Goal: Task Accomplishment & Management: Manage account settings

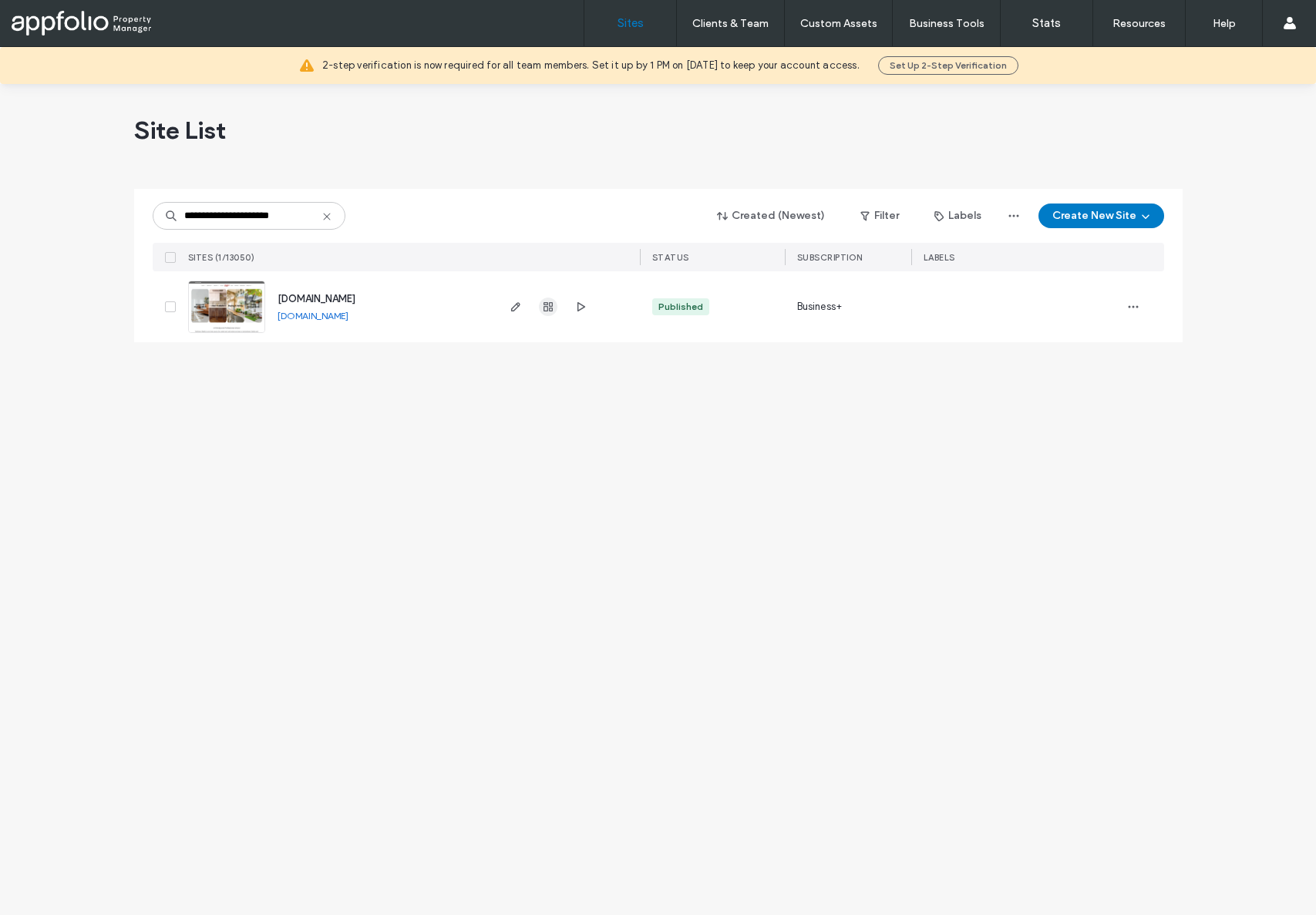
type input "**********"
click at [542, 308] on icon "button" at bounding box center [548, 307] width 13 height 12
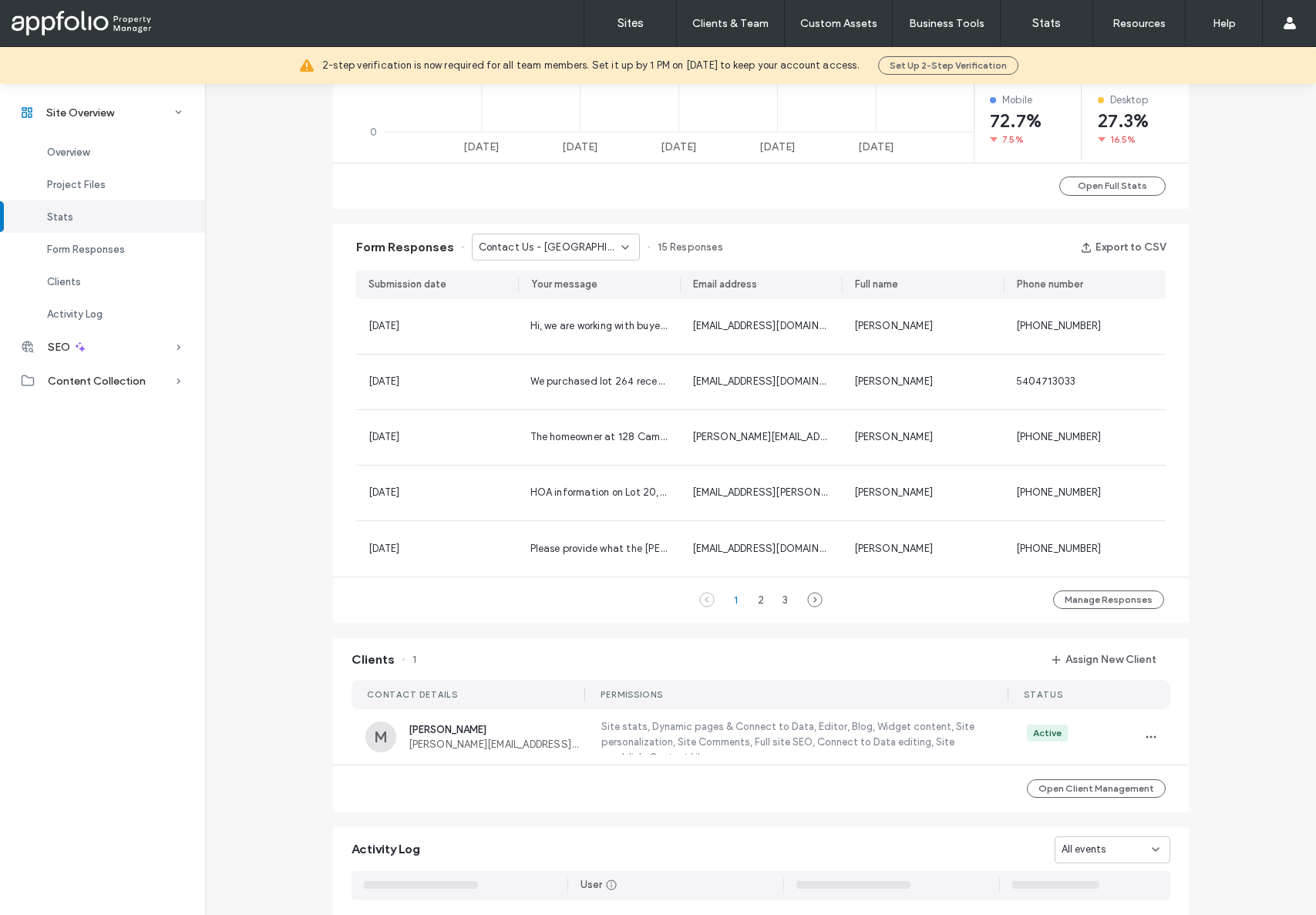
scroll to position [1005, 0]
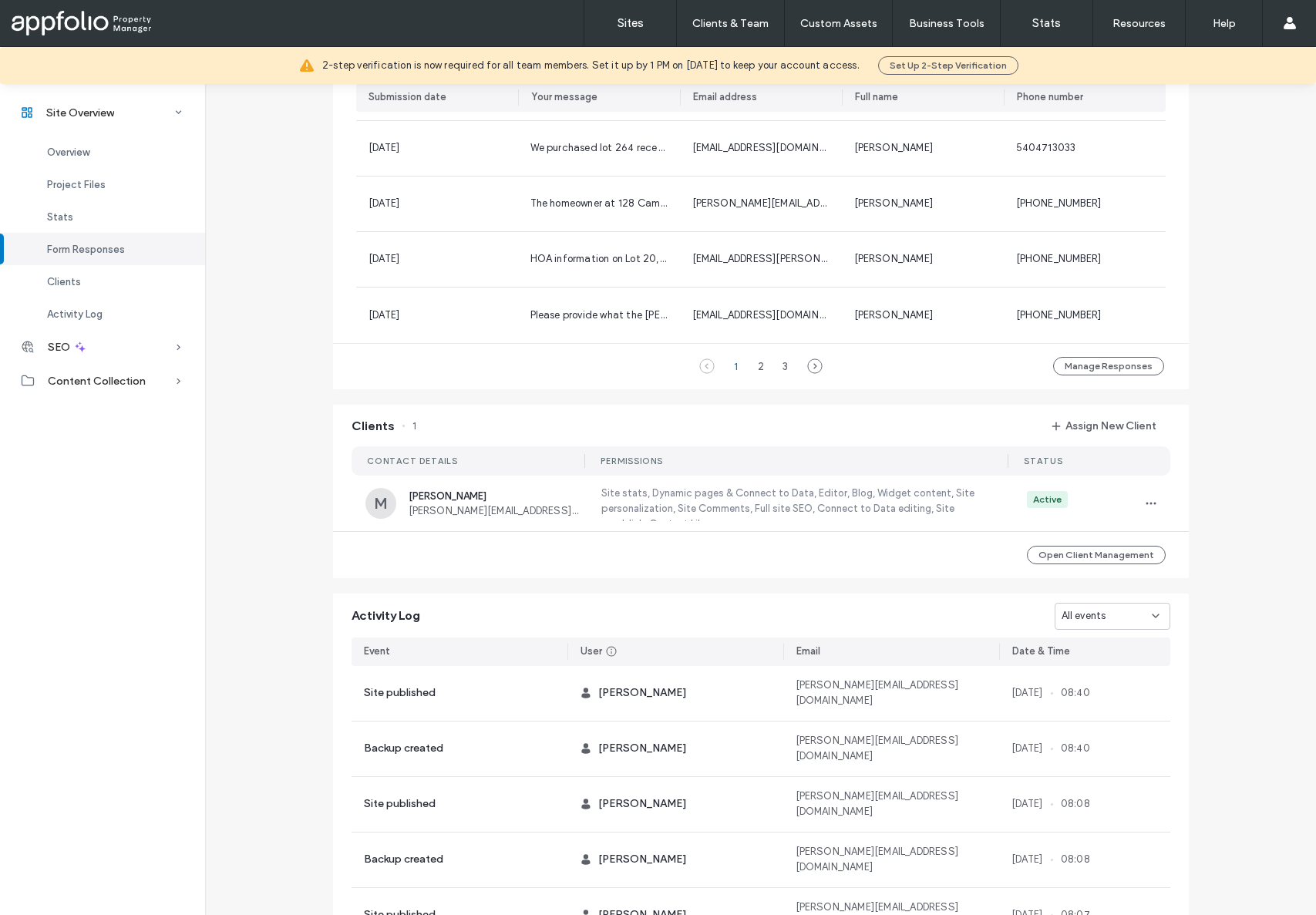
scroll to position [1110, 0]
